Goal: Check status: Check status

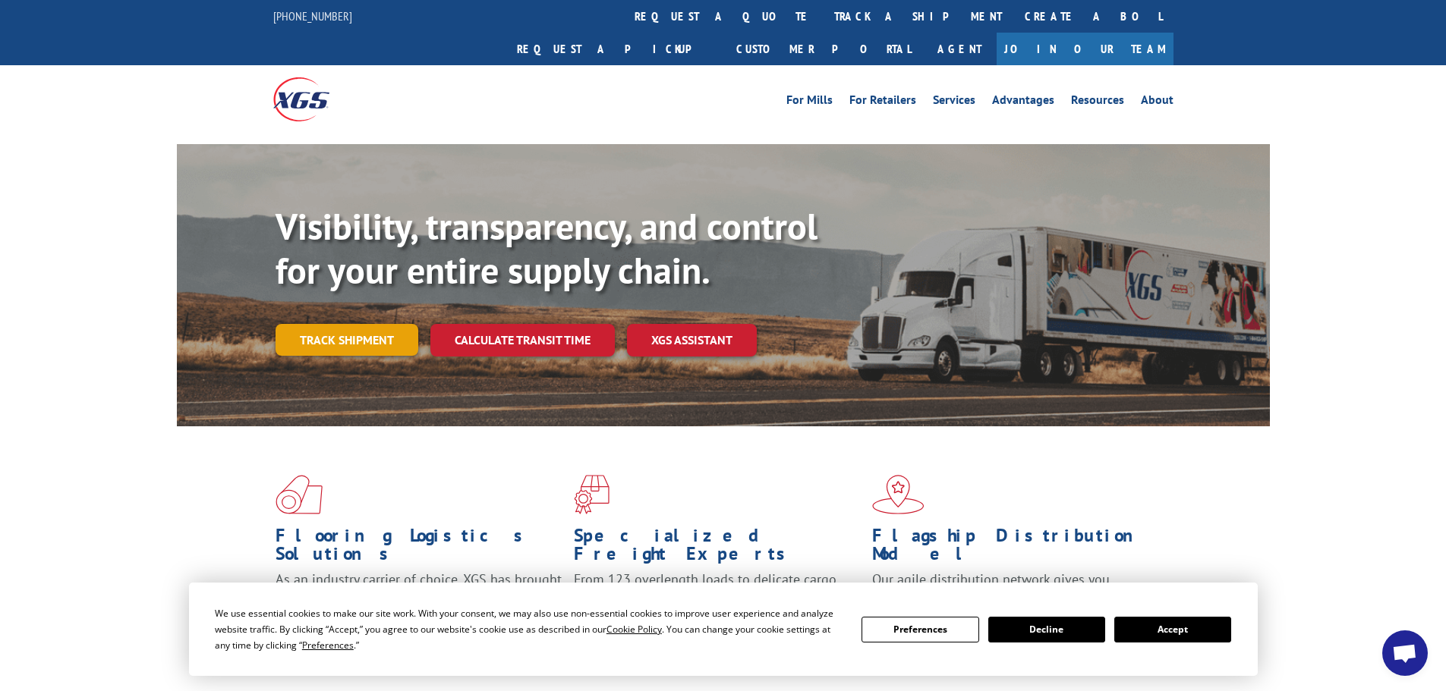
click at [301, 324] on link "Track shipment" at bounding box center [347, 340] width 143 height 32
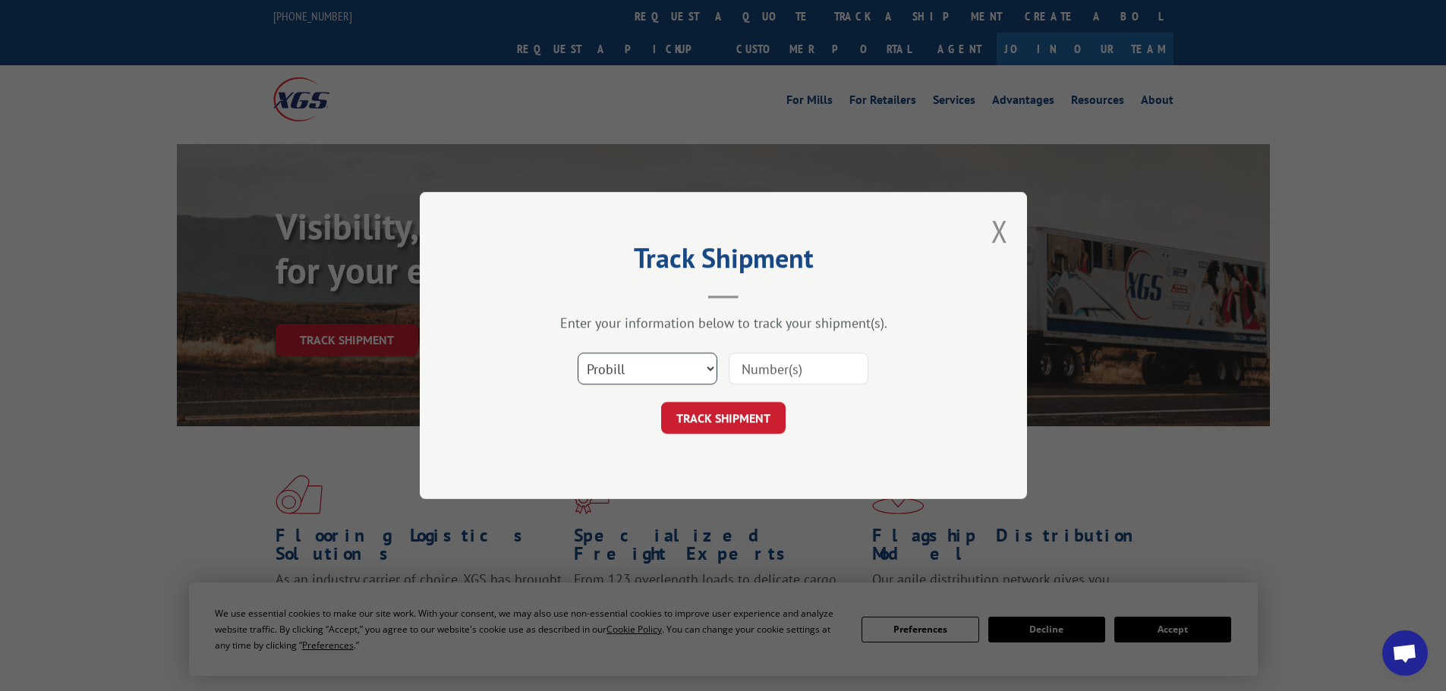
click at [660, 366] on select "Select category... Probill BOL PO" at bounding box center [648, 369] width 140 height 32
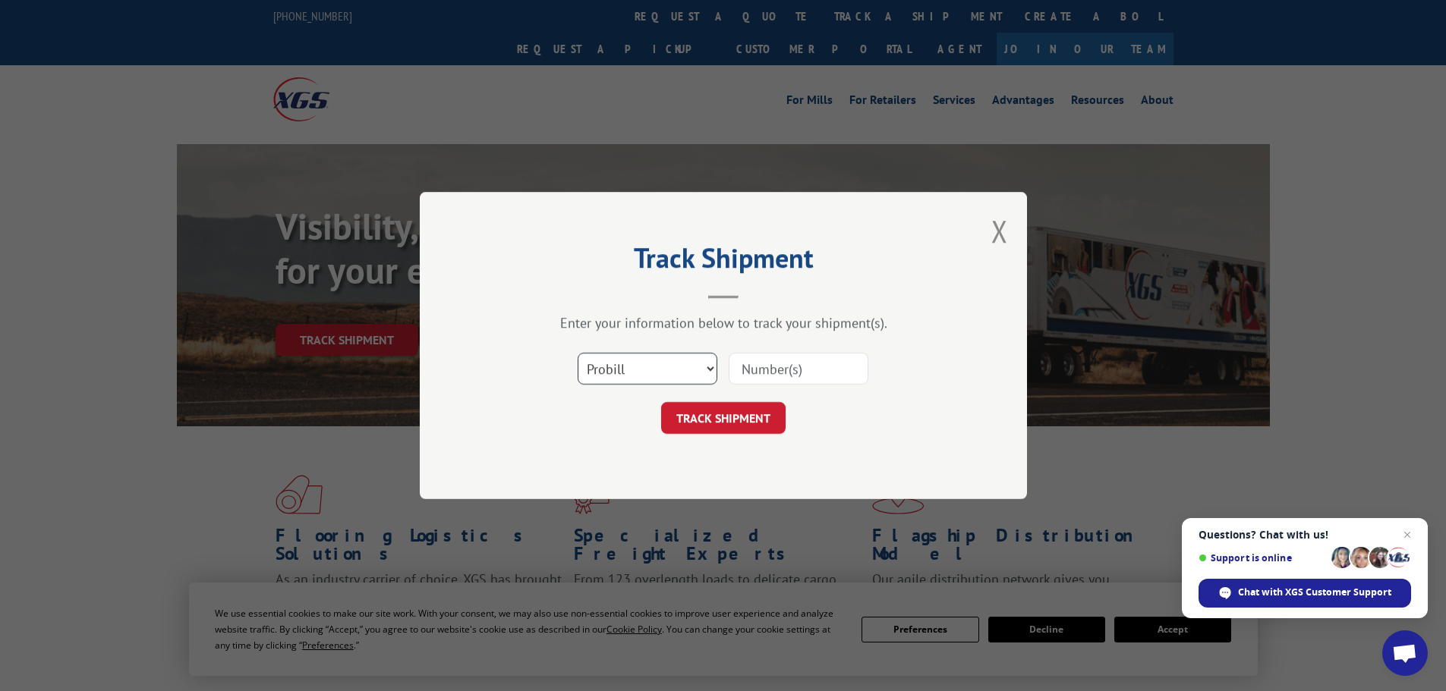
select select "bol"
click at [578, 353] on select "Select category... Probill BOL PO" at bounding box center [648, 369] width 140 height 32
click at [778, 366] on input at bounding box center [799, 369] width 140 height 32
paste input "7024632"
type input "7024632"
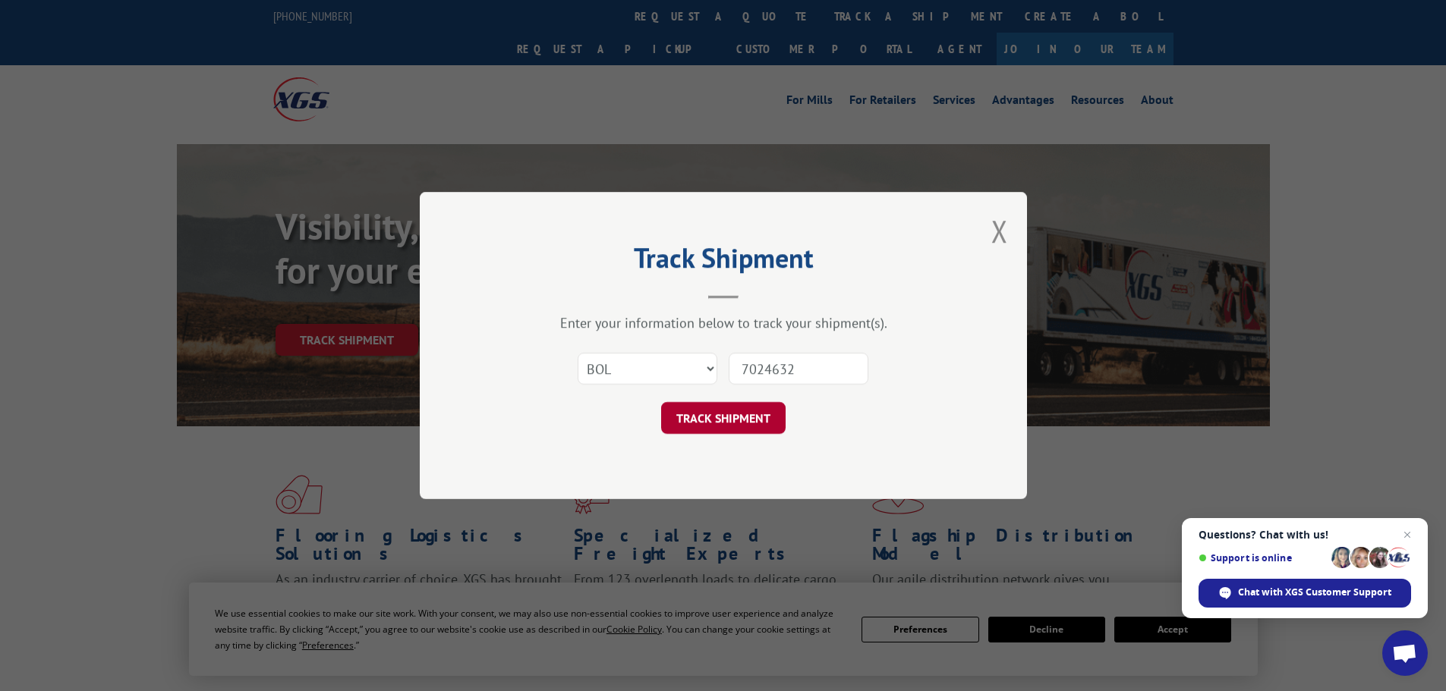
click at [748, 421] on button "TRACK SHIPMENT" at bounding box center [723, 418] width 124 height 32
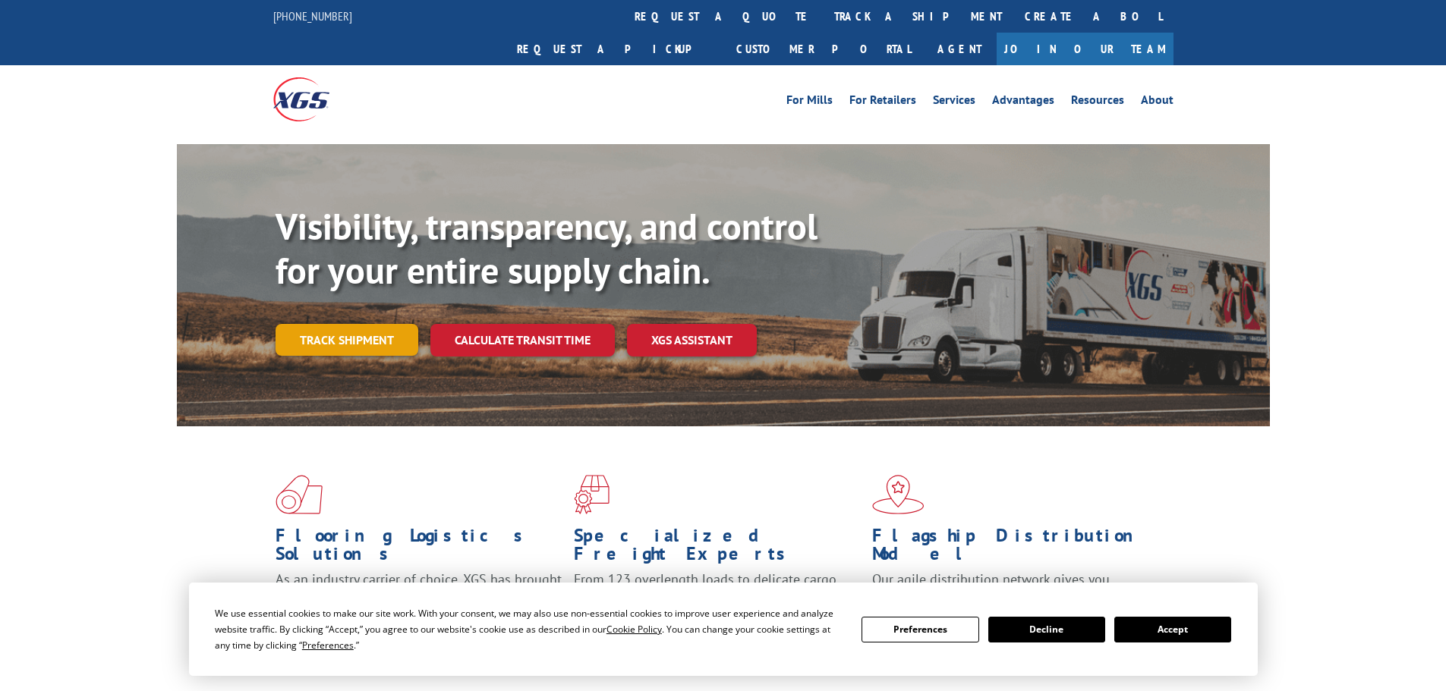
click at [329, 324] on link "Track shipment" at bounding box center [347, 340] width 143 height 32
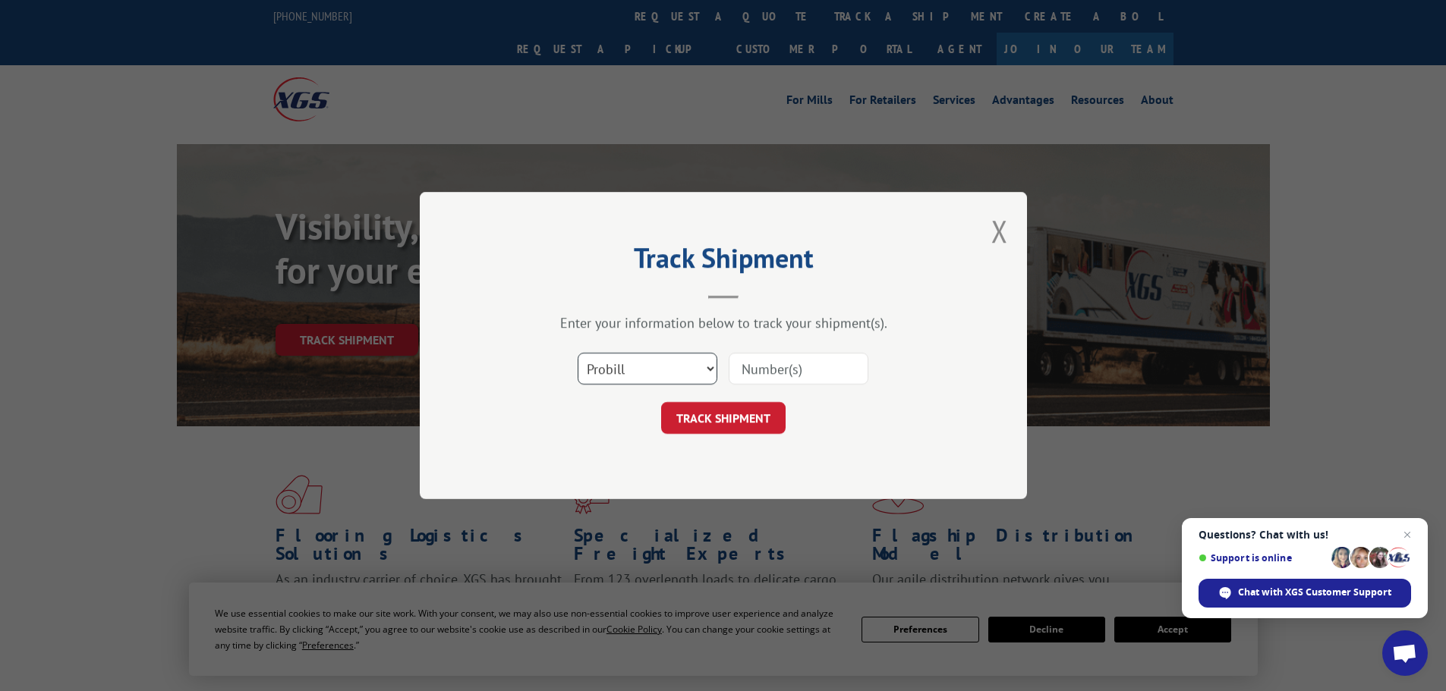
drag, startPoint x: 662, startPoint y: 357, endPoint x: 663, endPoint y: 367, distance: 10.0
click at [662, 355] on select "Select category... Probill BOL PO" at bounding box center [648, 369] width 140 height 32
select select "bol"
click at [578, 353] on select "Select category... Probill BOL PO" at bounding box center [648, 369] width 140 height 32
click at [749, 365] on input at bounding box center [799, 369] width 140 height 32
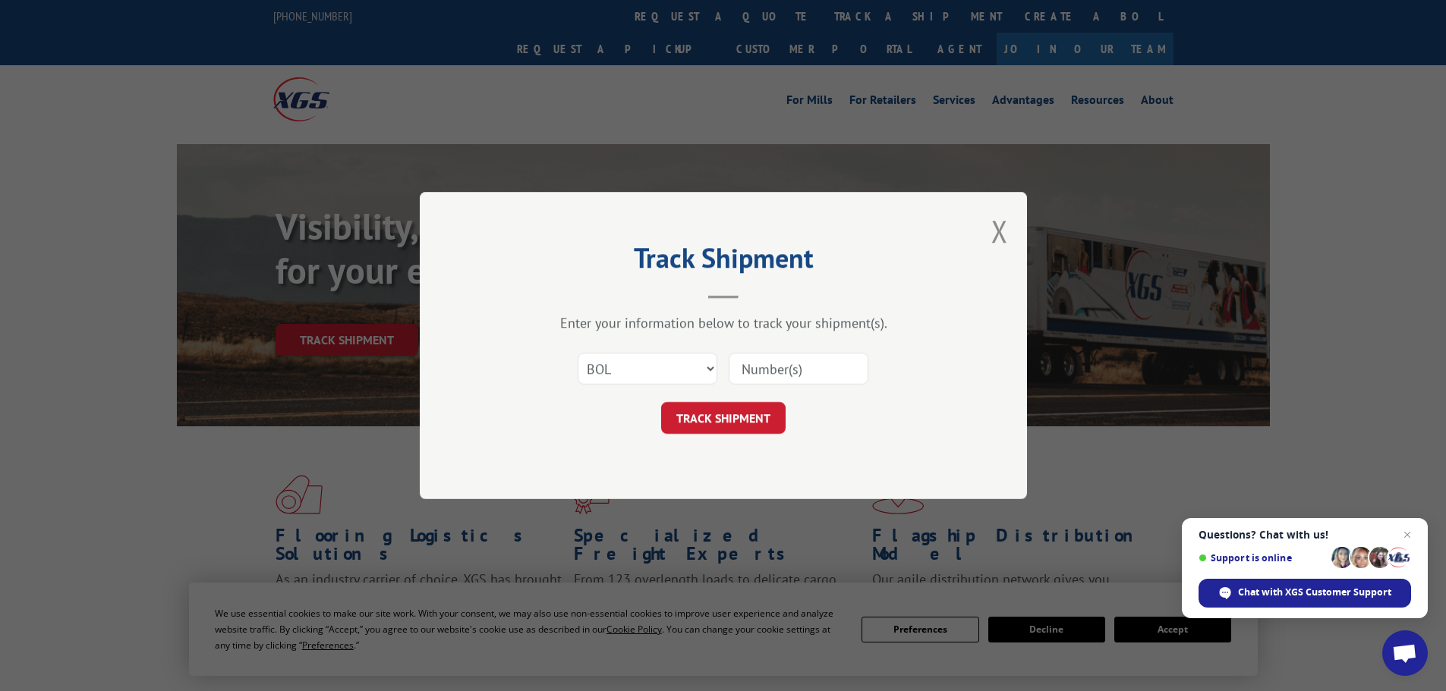
paste input "5451949"
type input "5451949"
click at [739, 418] on button "TRACK SHIPMENT" at bounding box center [723, 418] width 124 height 32
